Goal: Find specific page/section: Find specific page/section

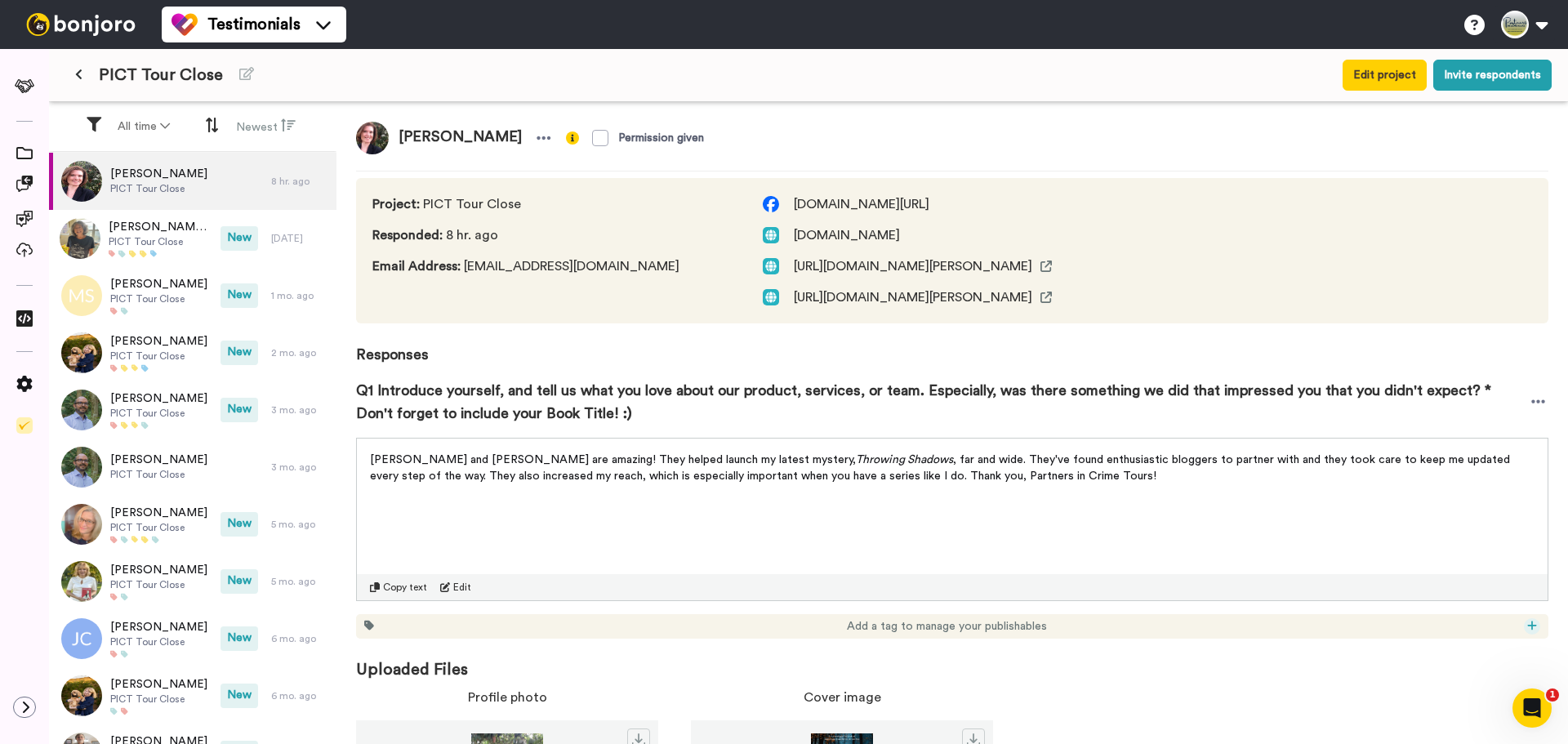
click at [1527, 625] on icon at bounding box center [1532, 625] width 10 height 12
click at [1450, 429] on span "2025" at bounding box center [1443, 428] width 23 height 13
click at [1527, 625] on icon at bounding box center [1531, 624] width 9 height 9
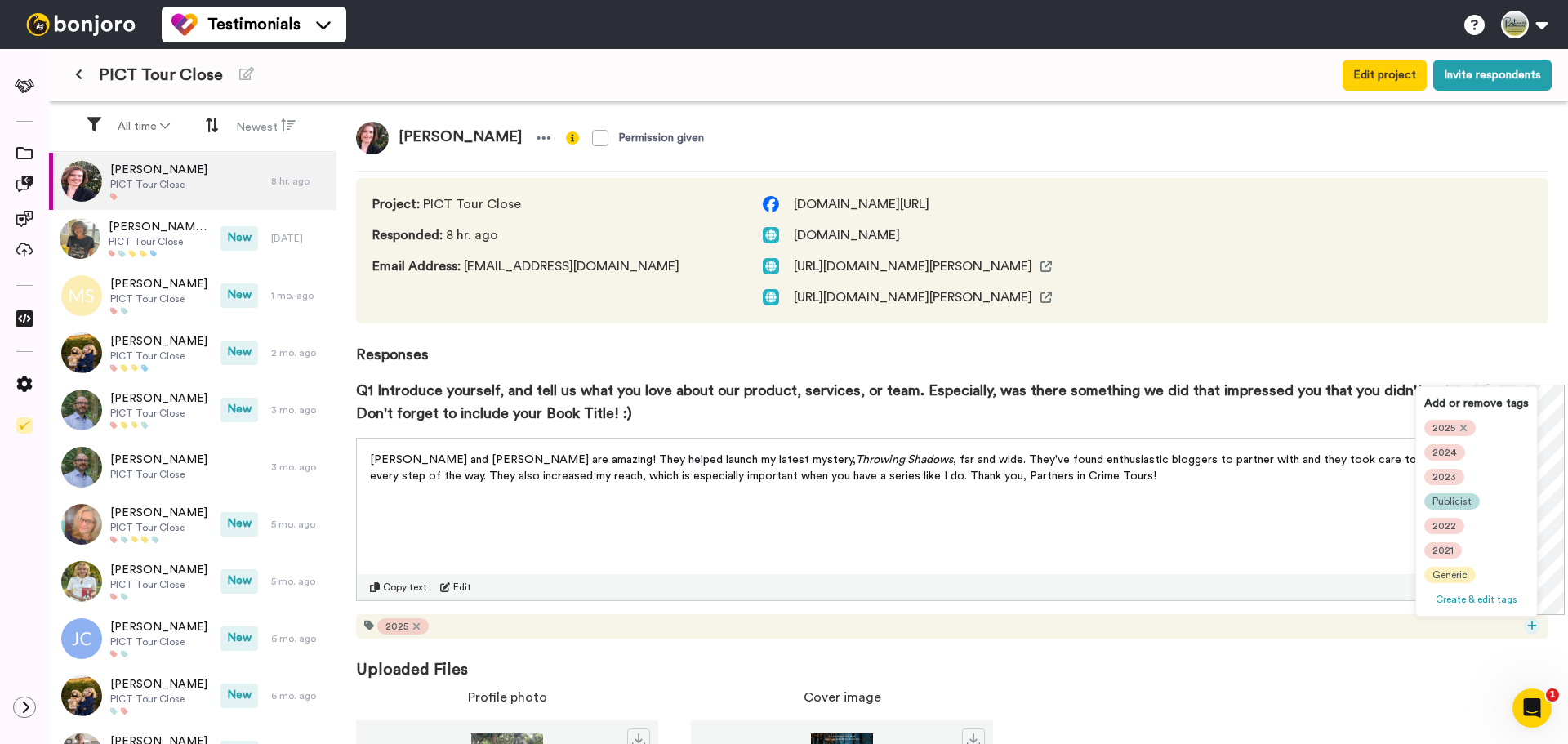
scroll to position [82, 0]
click at [1465, 541] on div "[PERSON_NAME]" at bounding box center [1472, 542] width 96 height 17
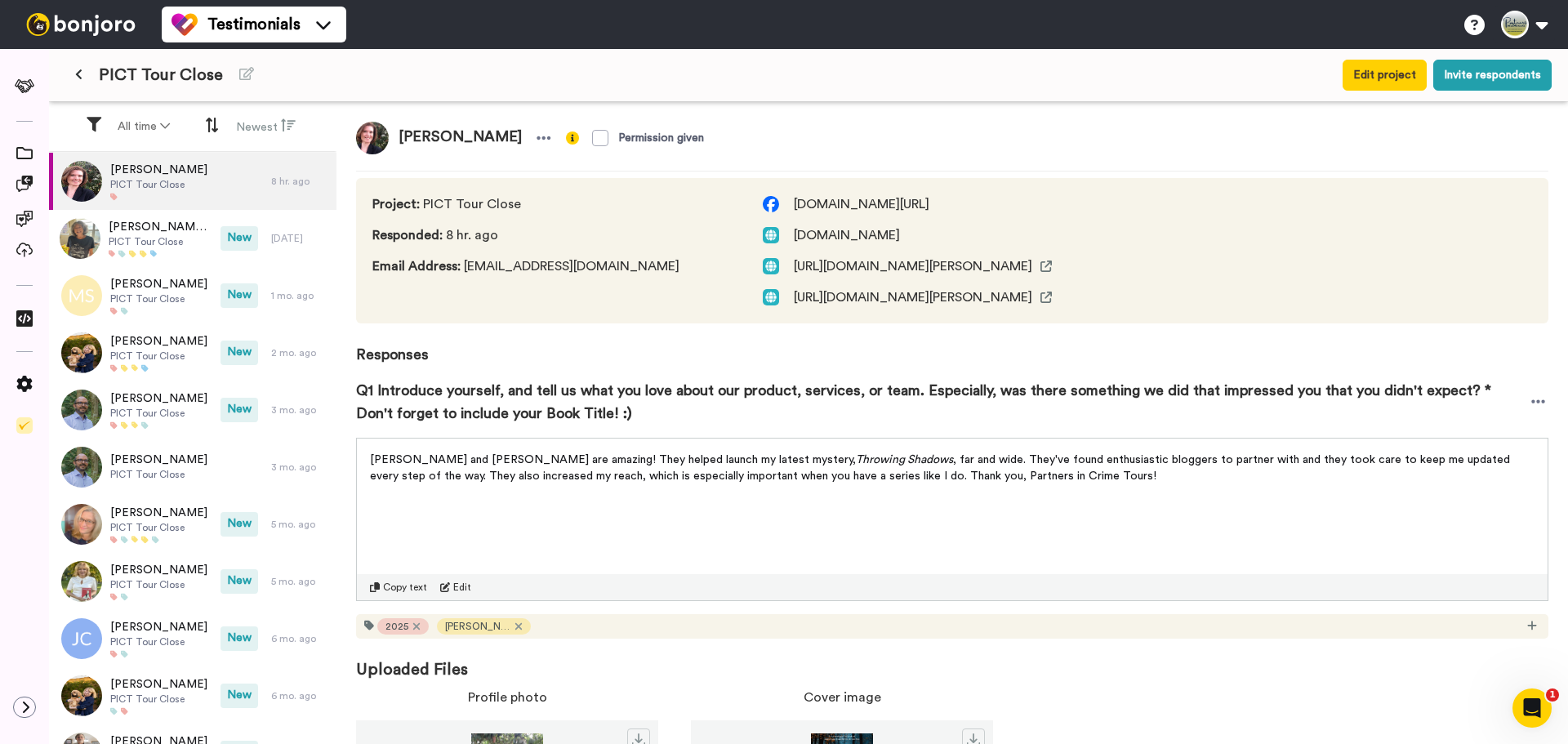
scroll to position [0, 0]
click at [1527, 623] on icon at bounding box center [1531, 624] width 9 height 9
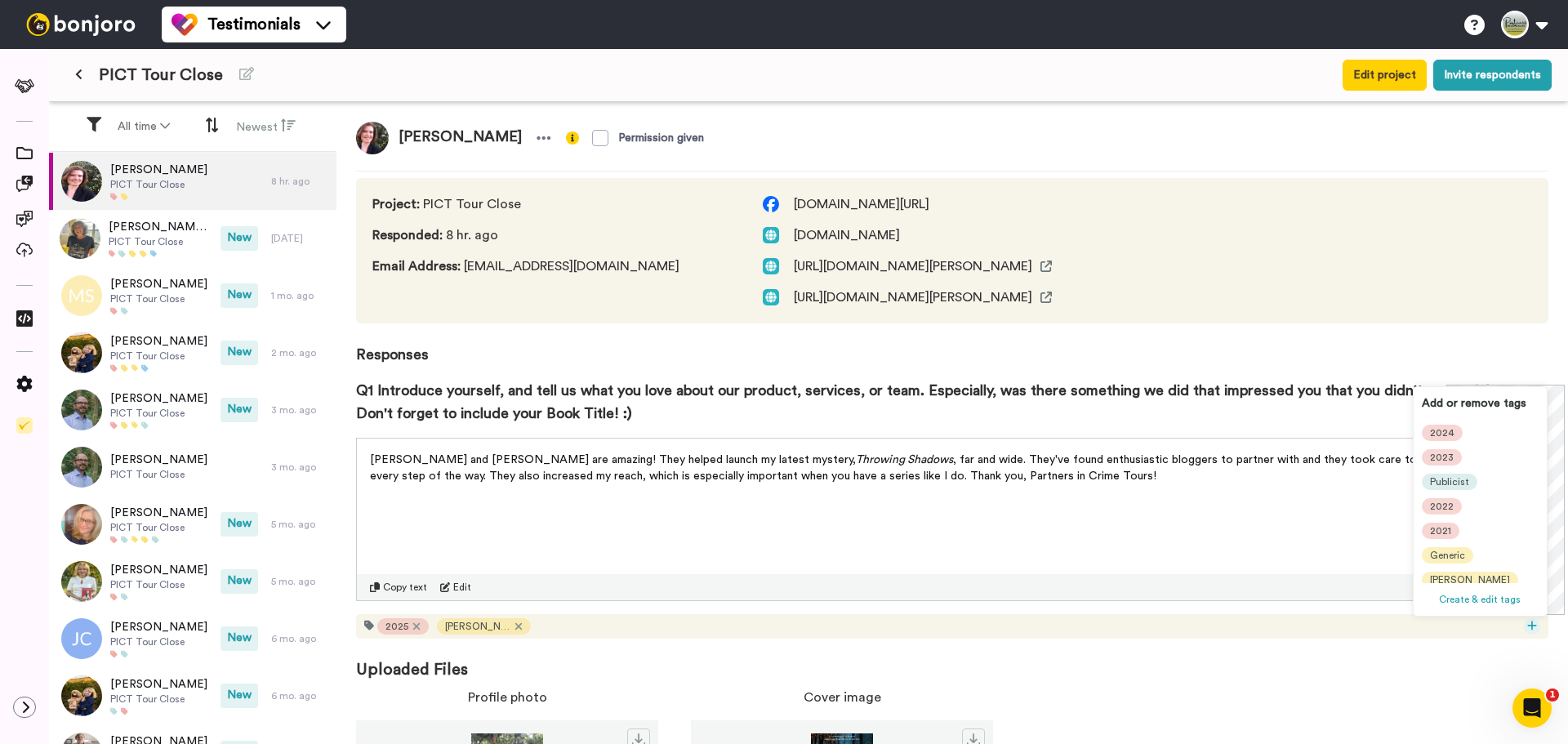
scroll to position [82, 0]
click at [1452, 564] on span "[PERSON_NAME]" at bounding box center [1470, 567] width 80 height 13
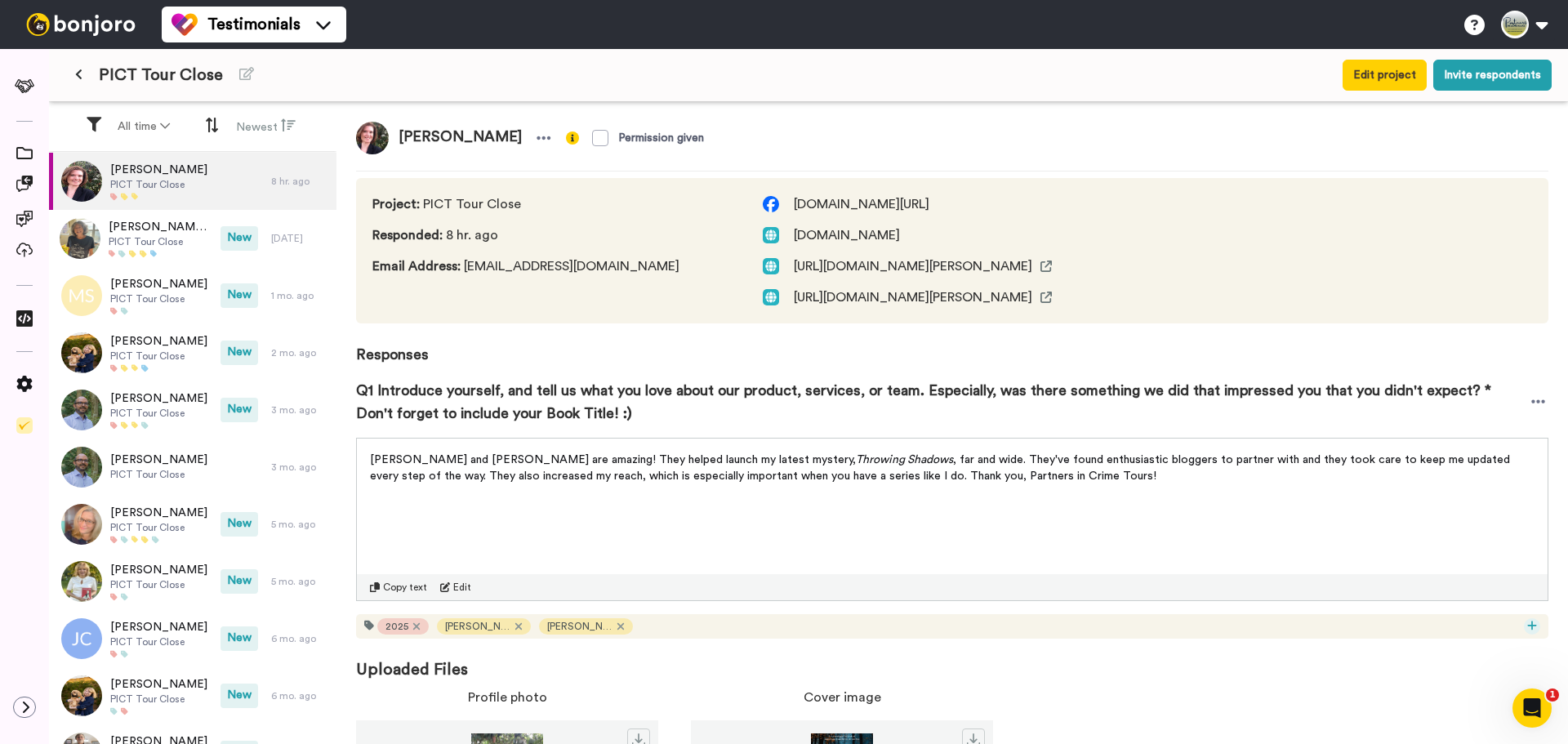
click at [1527, 624] on icon at bounding box center [1531, 624] width 9 height 9
click at [1461, 552] on span "Author" at bounding box center [1445, 551] width 31 height 13
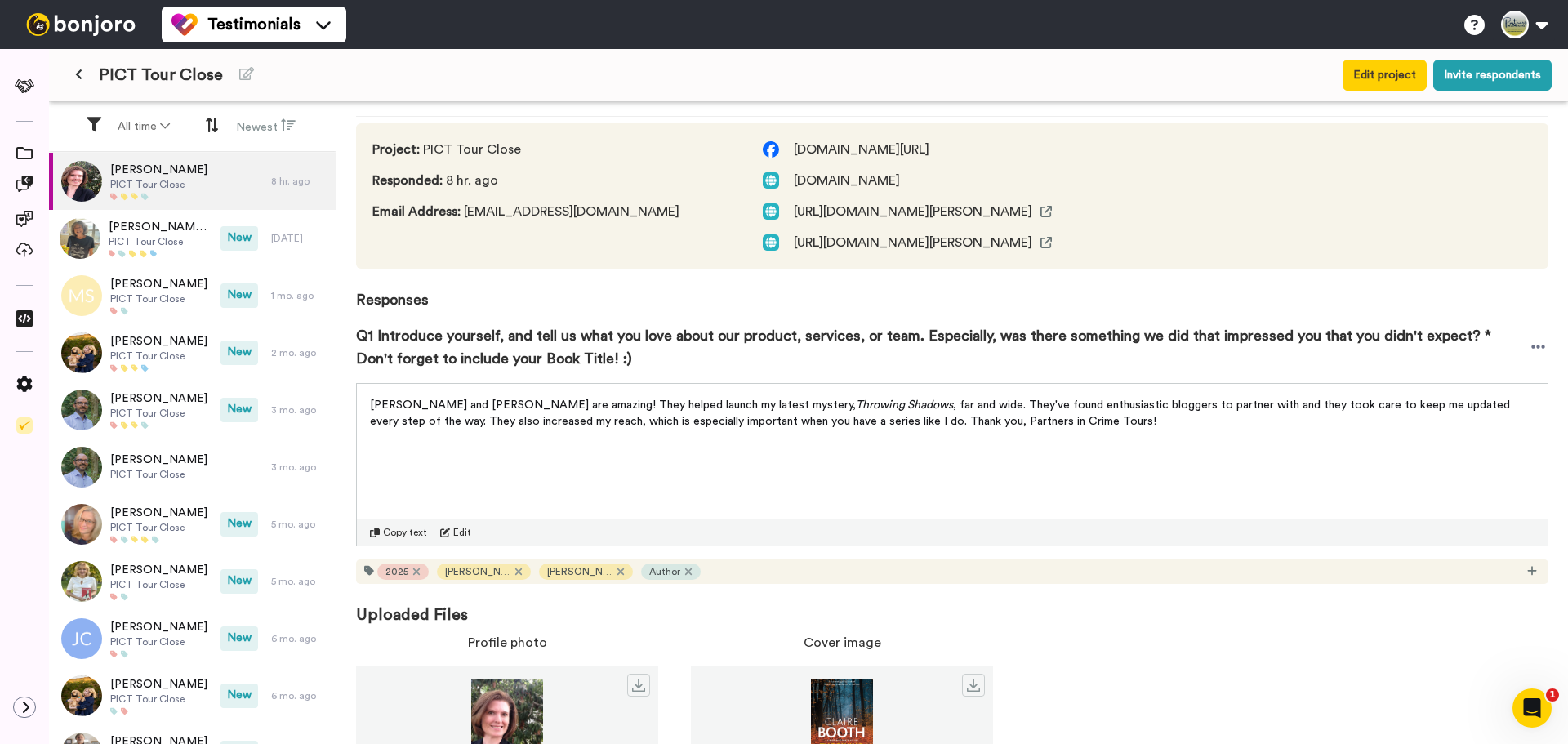
scroll to position [0, 0]
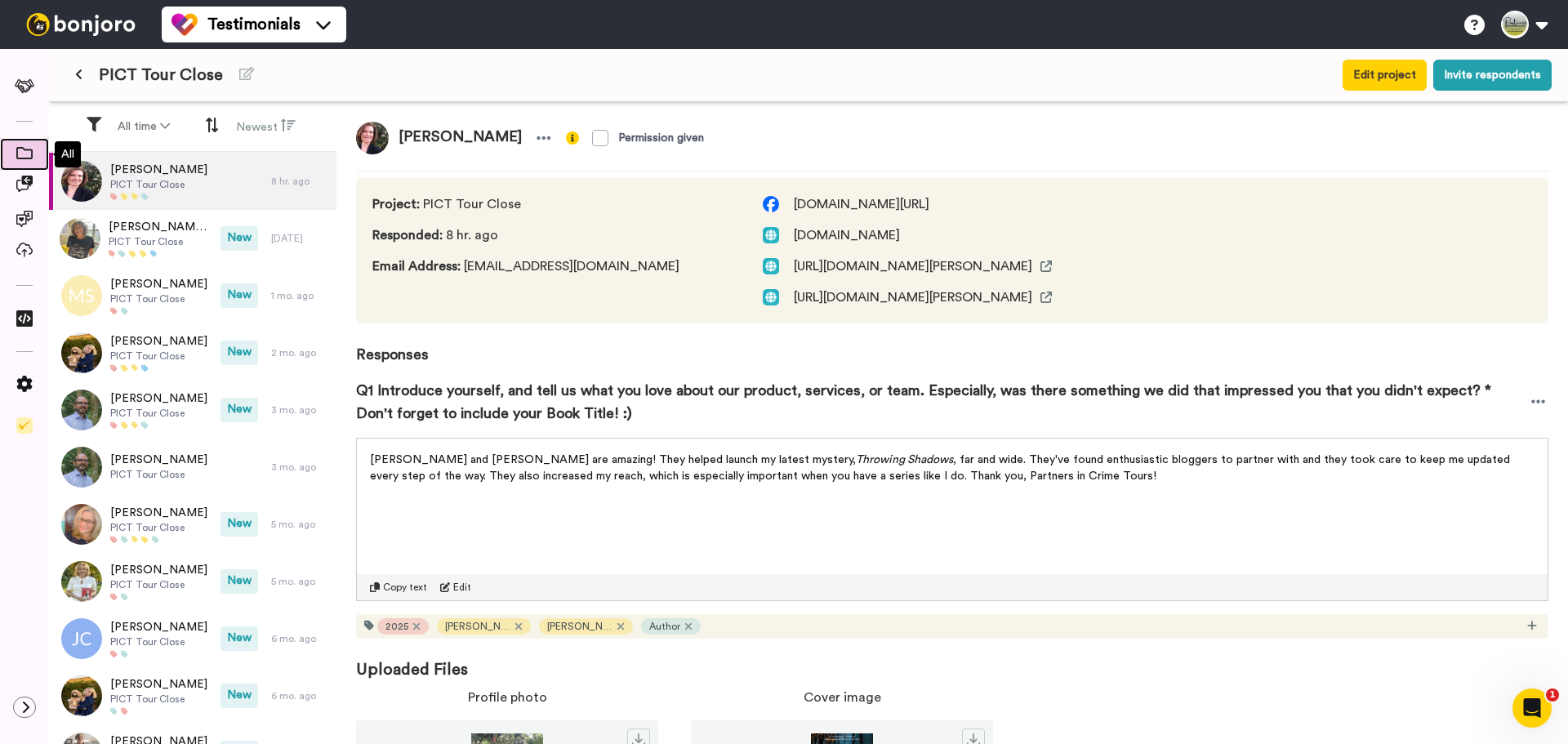
click at [27, 152] on icon at bounding box center [25, 153] width 17 height 13
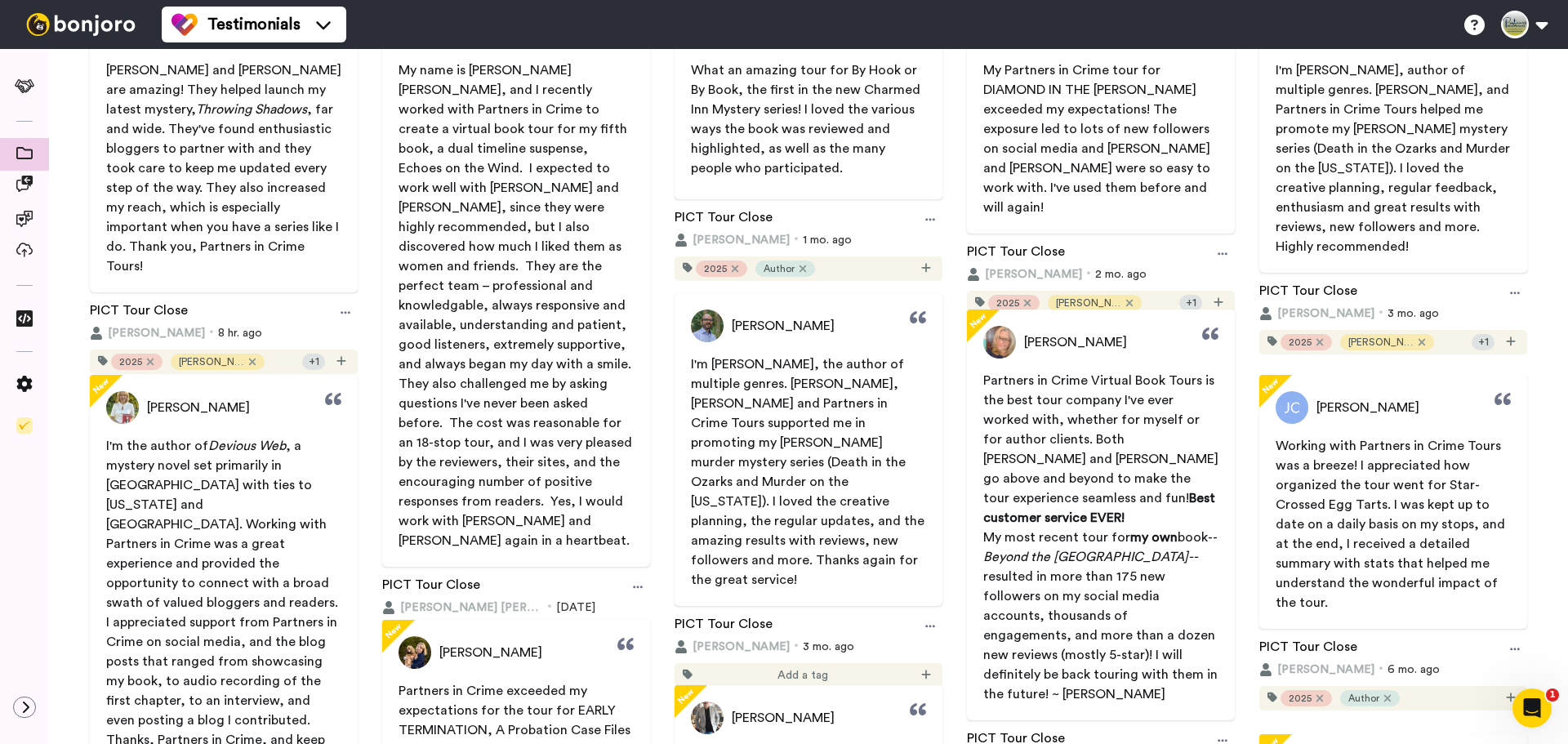
scroll to position [245, 0]
